Goal: Information Seeking & Learning: Learn about a topic

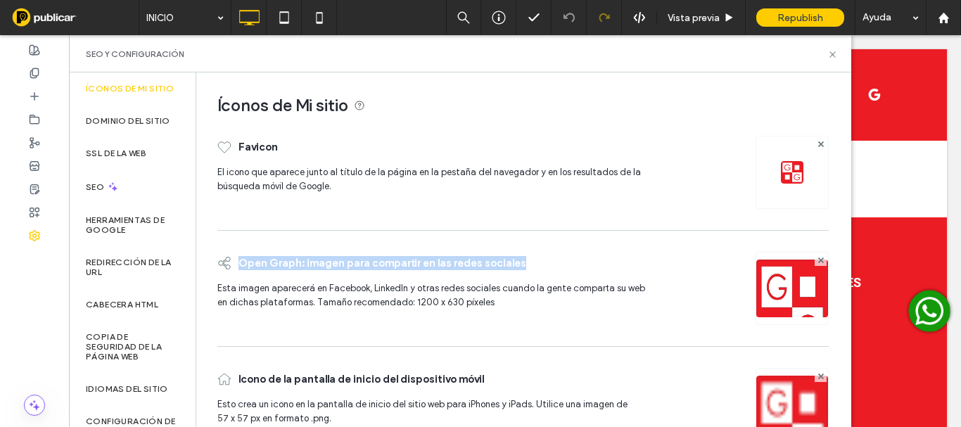
scroll to position [44, 0]
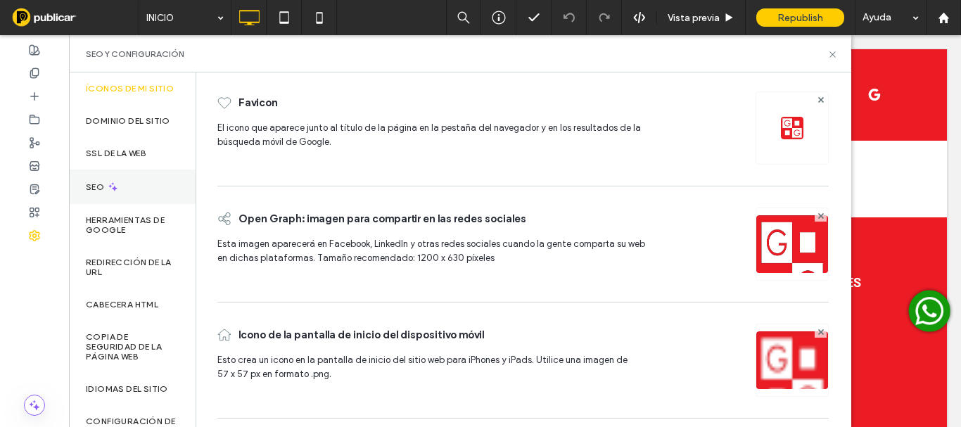
click at [125, 192] on div "SEO" at bounding box center [132, 187] width 127 height 34
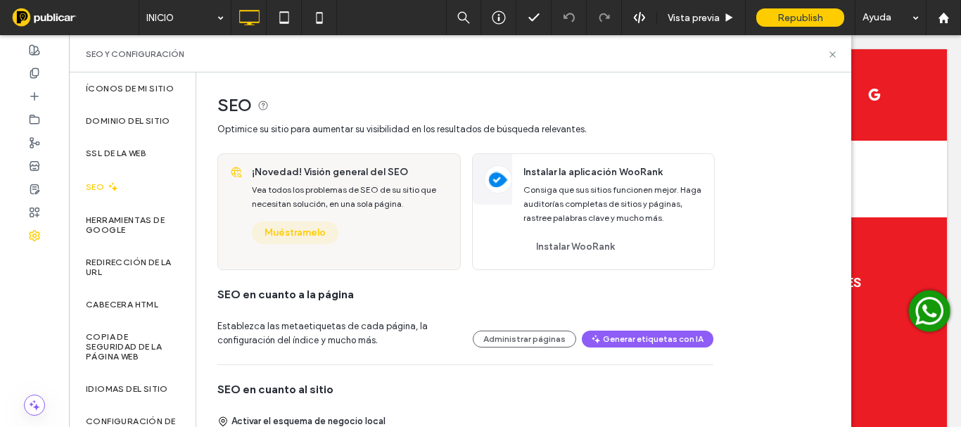
click at [300, 238] on button "Muéstramelo" at bounding box center [295, 233] width 87 height 23
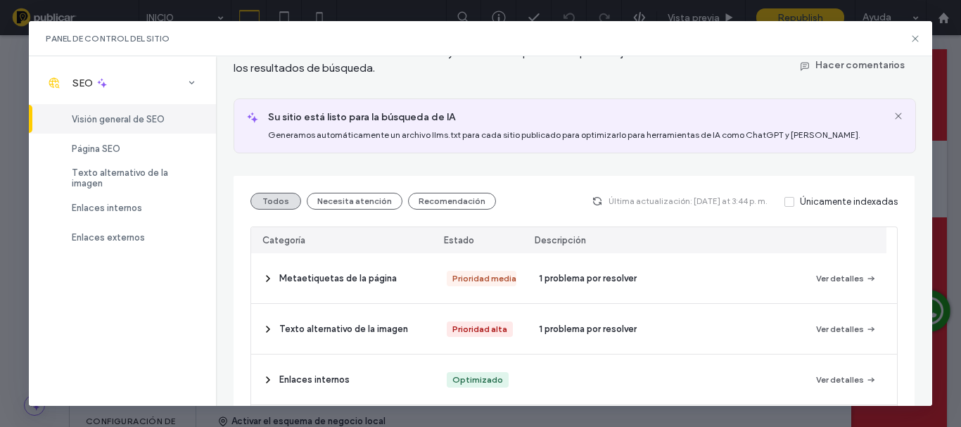
scroll to position [141, 0]
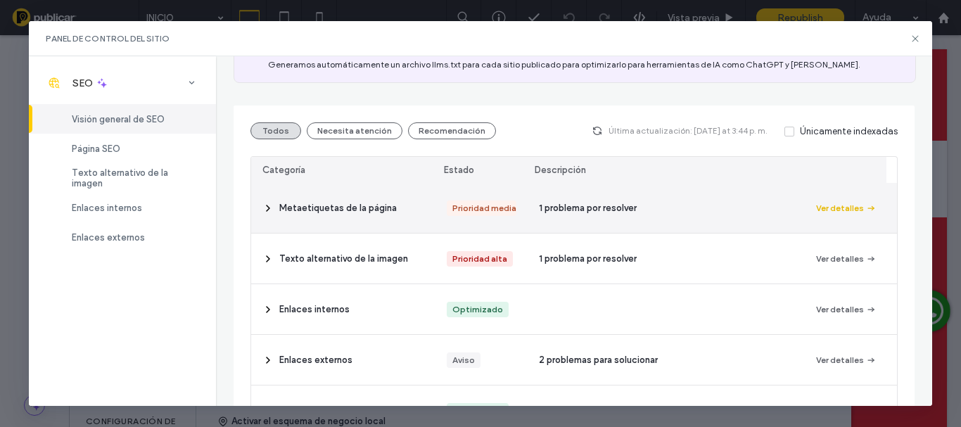
click at [816, 208] on button "Ver detalles" at bounding box center [846, 208] width 61 height 17
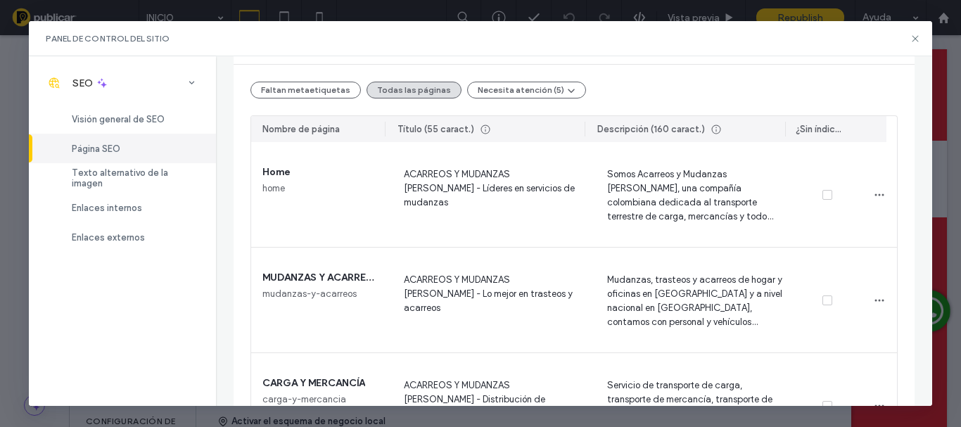
scroll to position [0, 0]
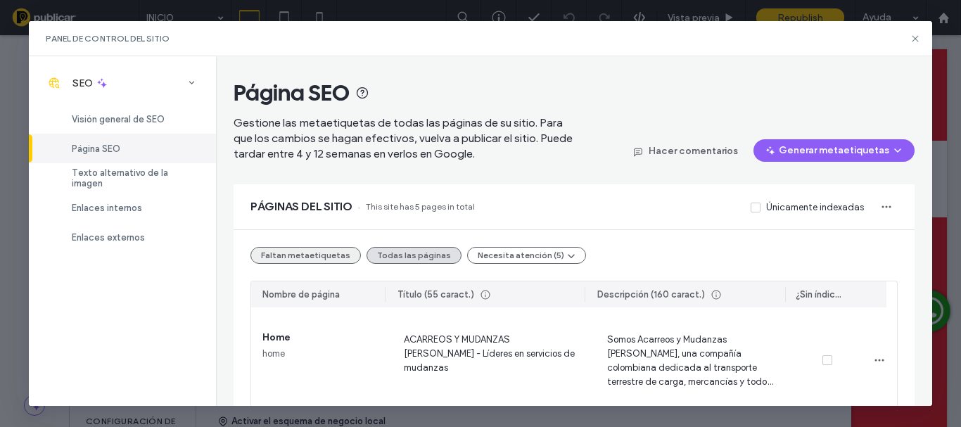
click at [316, 257] on button "Faltan metaetiquetas" at bounding box center [305, 255] width 110 height 17
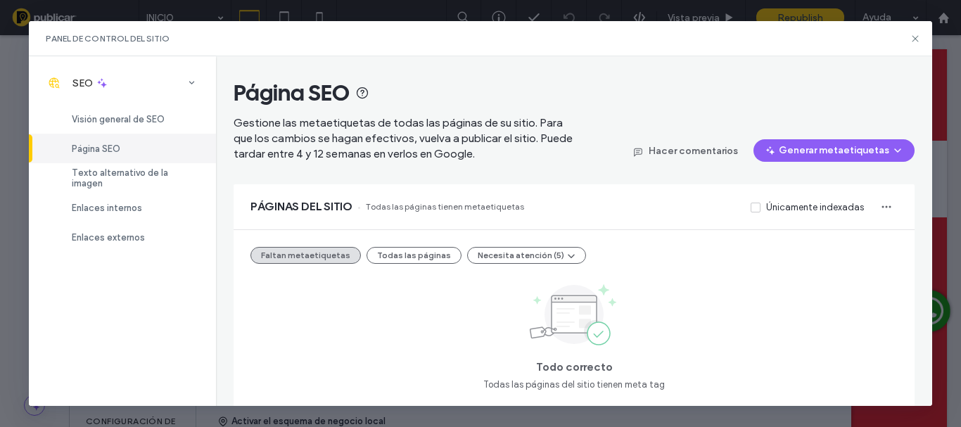
scroll to position [31, 0]
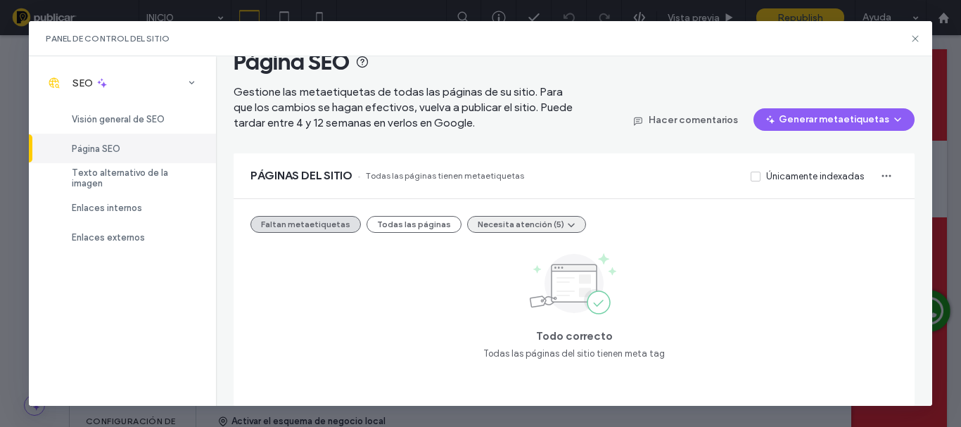
click at [502, 224] on button "Necesita atención (5)" at bounding box center [526, 224] width 119 height 17
click at [395, 216] on div "Faltan metaetiquetas Todas las páginas Necesita atención (5) Todo correcto Toda…" at bounding box center [574, 302] width 680 height 207
click at [397, 224] on button "Todas las páginas" at bounding box center [414, 224] width 95 height 17
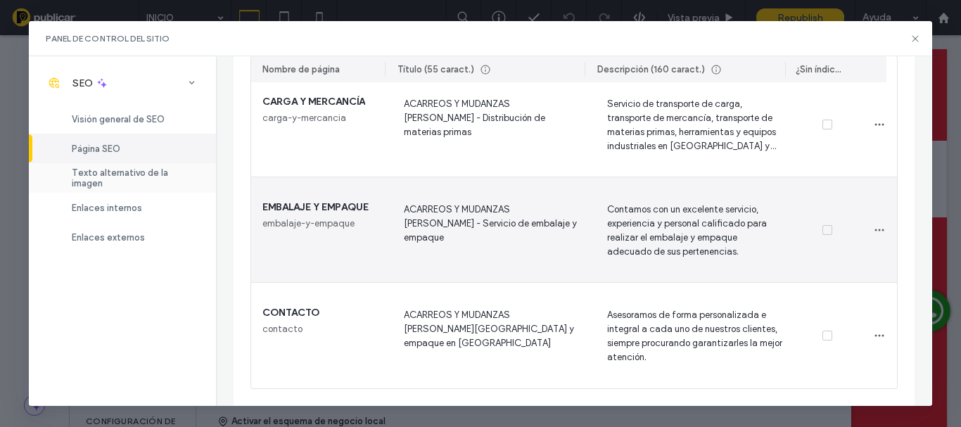
scroll to position [306, 0]
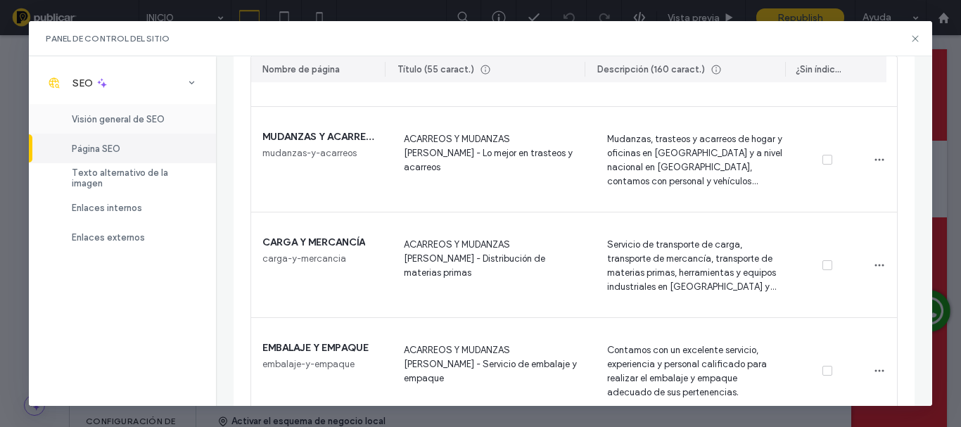
click at [103, 124] on span "Visión general de SEO" at bounding box center [118, 119] width 93 height 11
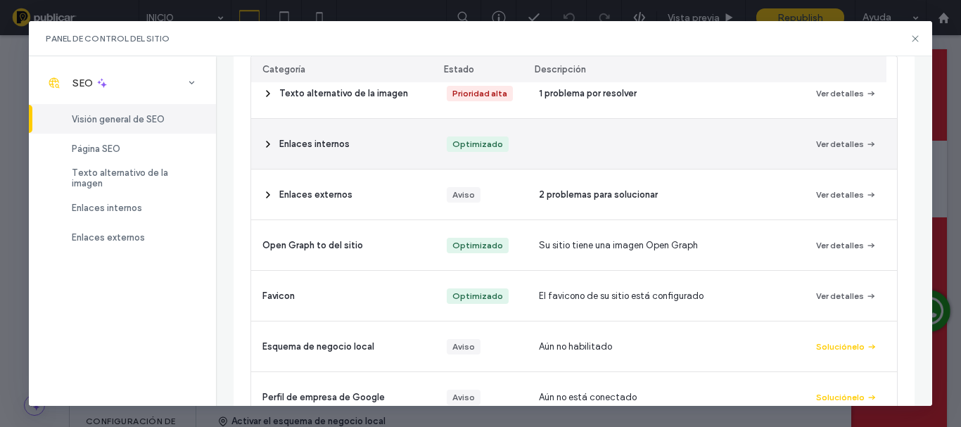
scroll to position [95, 0]
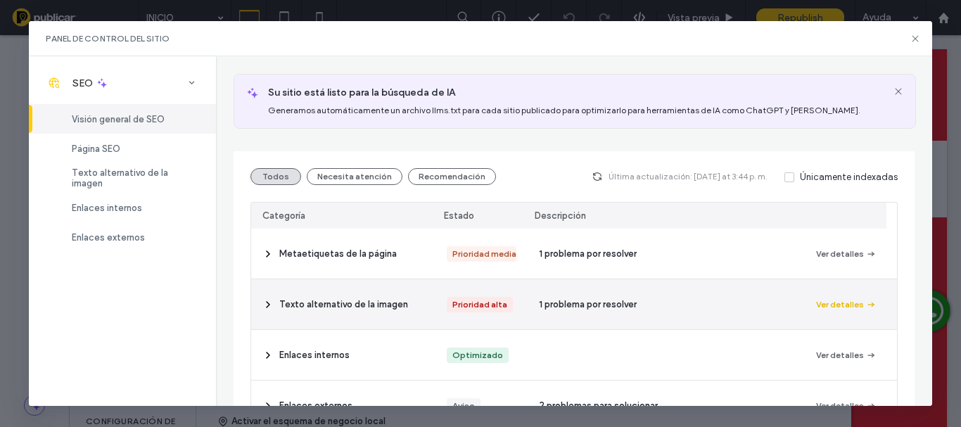
click at [834, 306] on button "Ver detalles" at bounding box center [846, 304] width 61 height 17
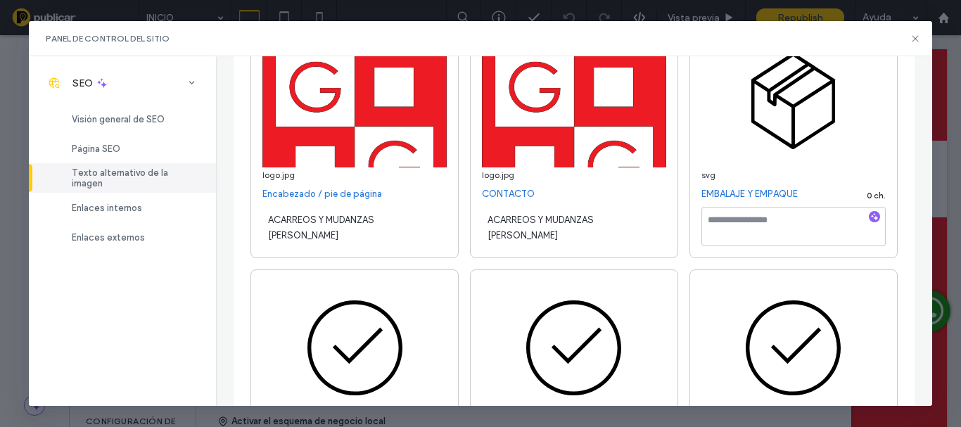
scroll to position [2251, 0]
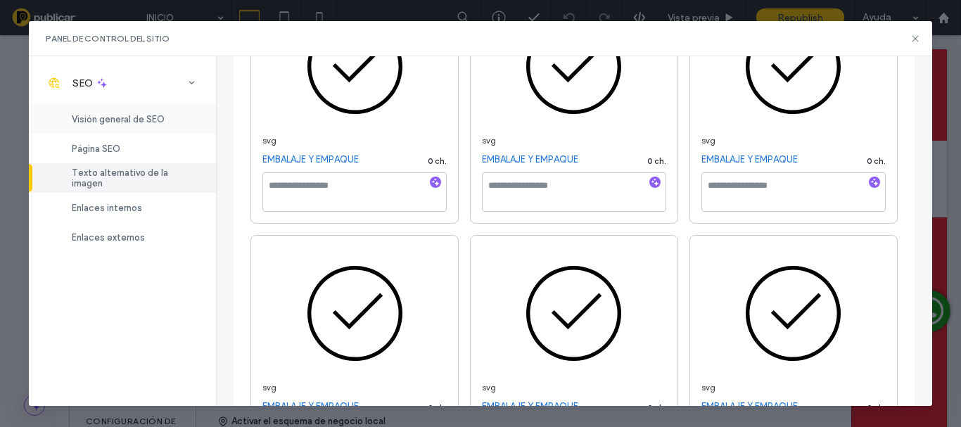
click at [136, 117] on span "Visión general de SEO" at bounding box center [118, 119] width 93 height 11
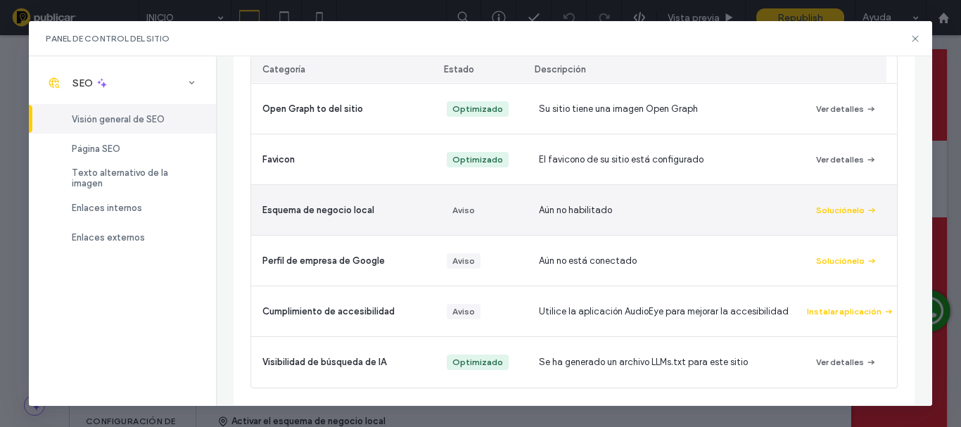
scroll to position [442, 0]
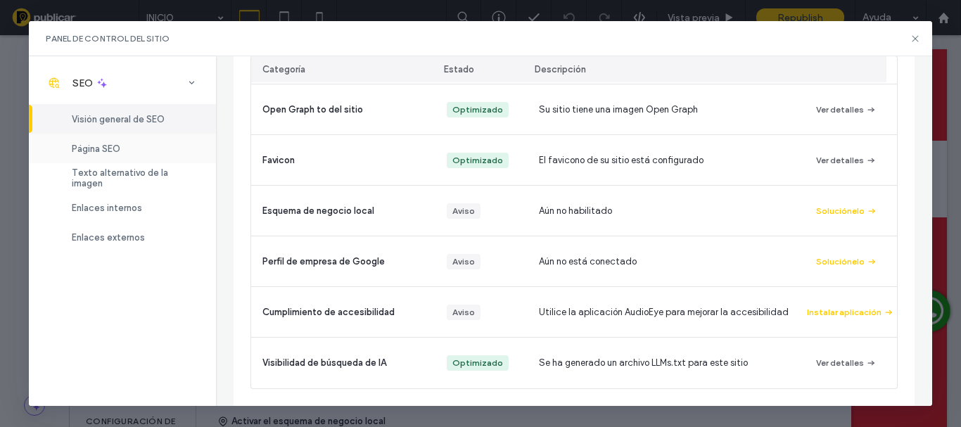
click at [134, 153] on div "Página SEO" at bounding box center [122, 149] width 187 height 30
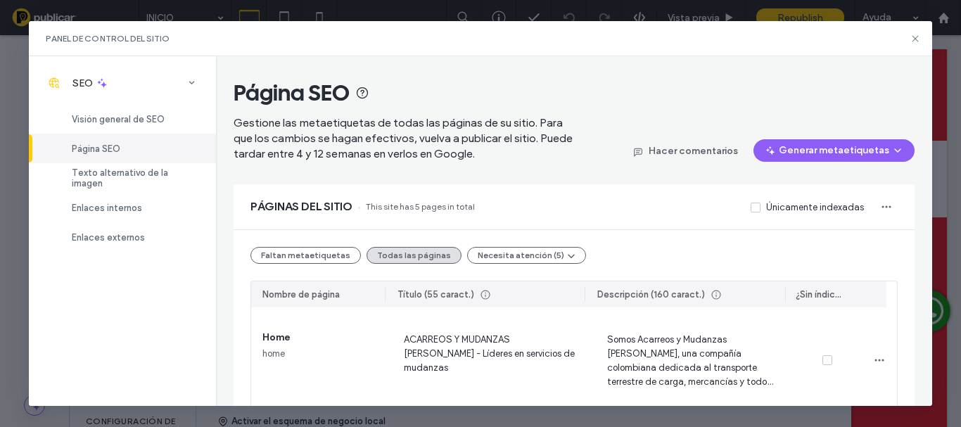
scroll to position [141, 0]
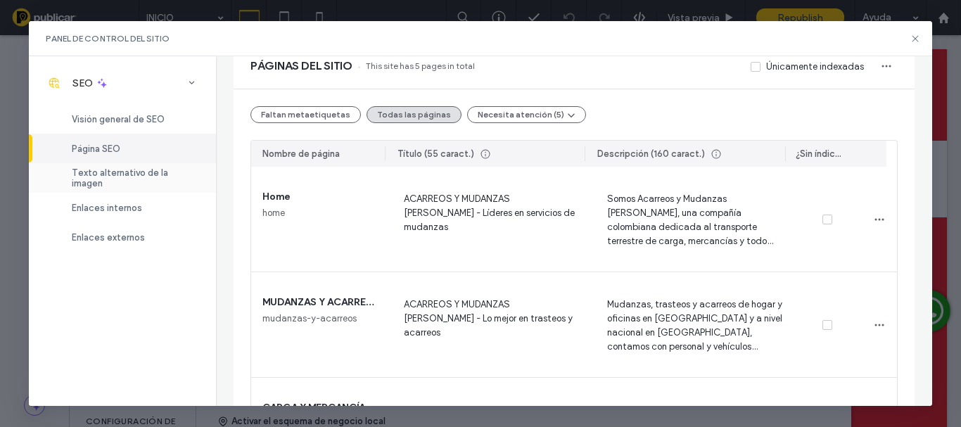
click at [95, 173] on span "Texto alternativo de la imagen" at bounding box center [135, 177] width 127 height 21
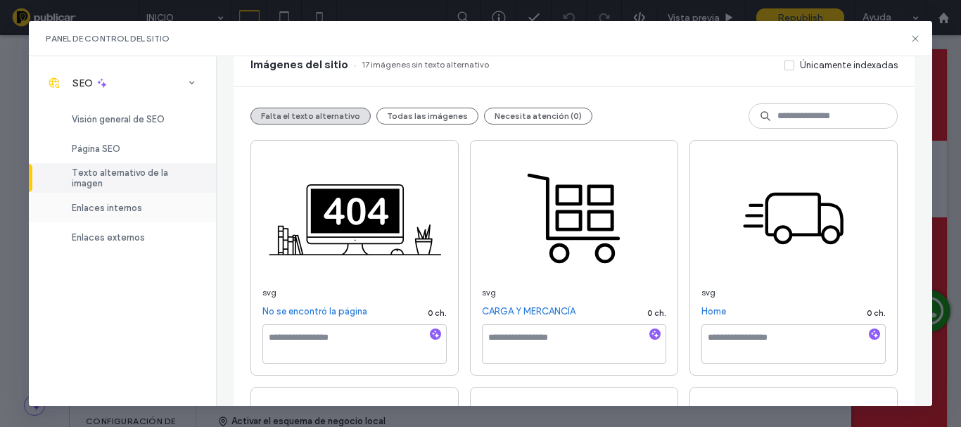
click at [110, 210] on span "Enlaces internos" at bounding box center [107, 208] width 70 height 11
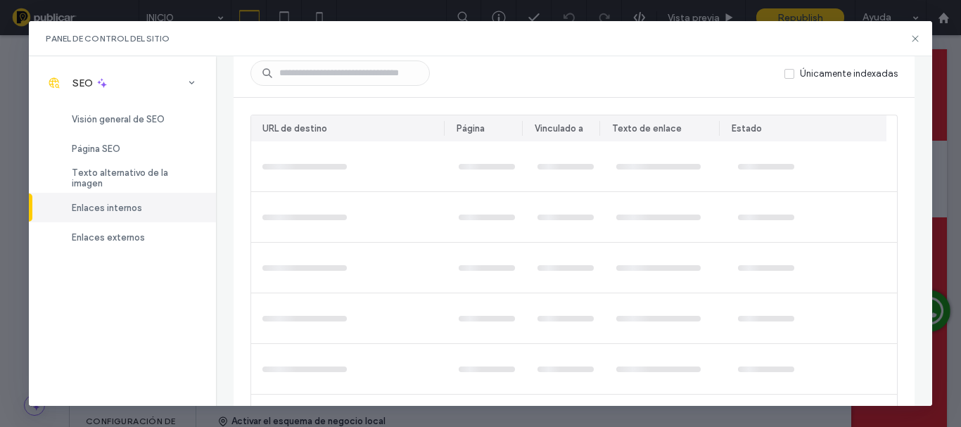
scroll to position [0, 0]
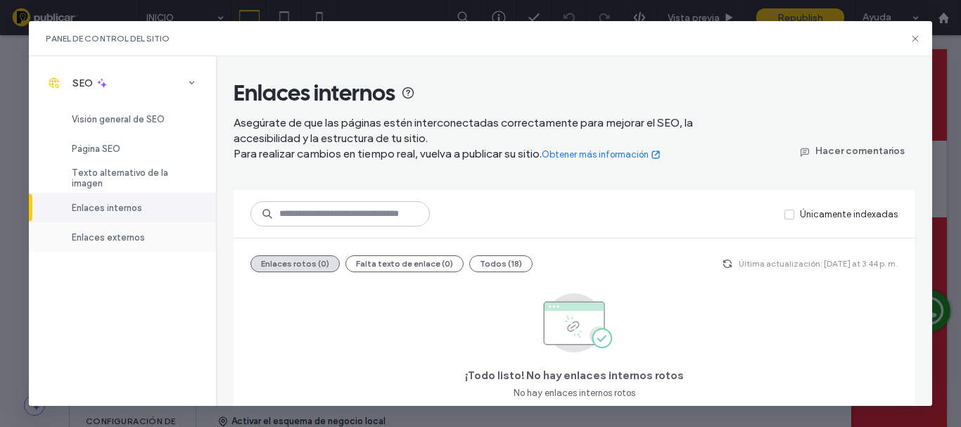
click at [115, 236] on span "Enlaces externos" at bounding box center [108, 237] width 73 height 11
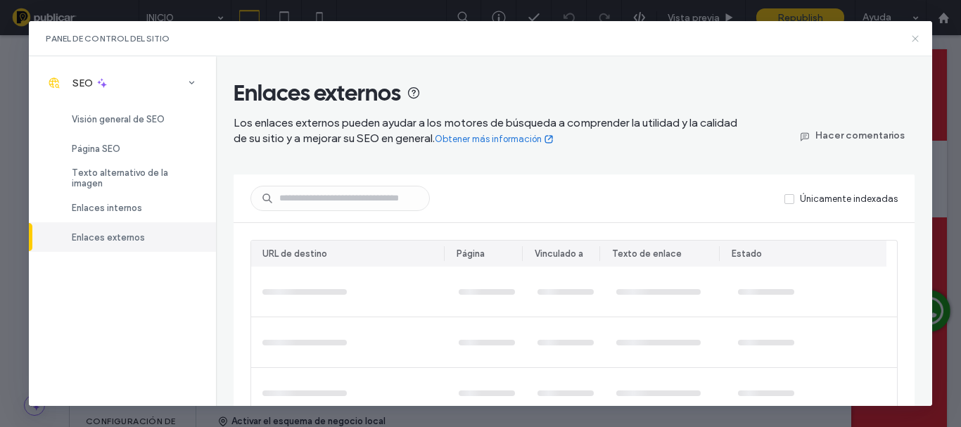
click at [917, 39] on icon at bounding box center [915, 38] width 11 height 11
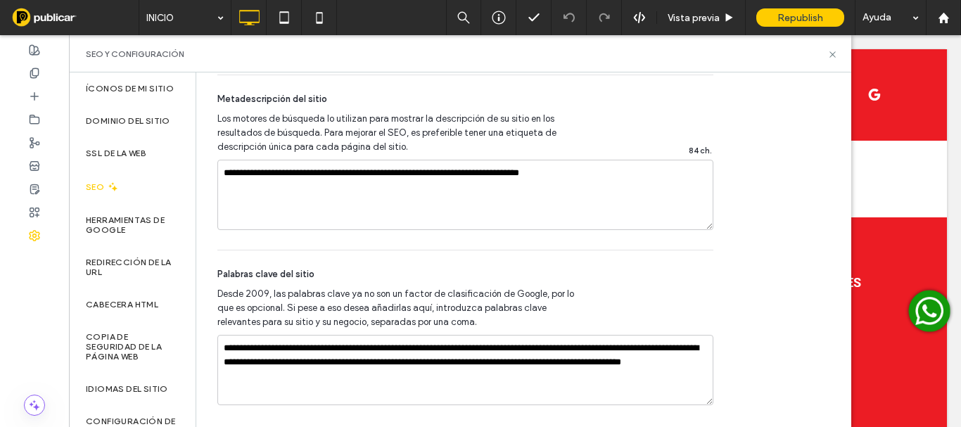
scroll to position [993, 0]
